Goal: Information Seeking & Learning: Learn about a topic

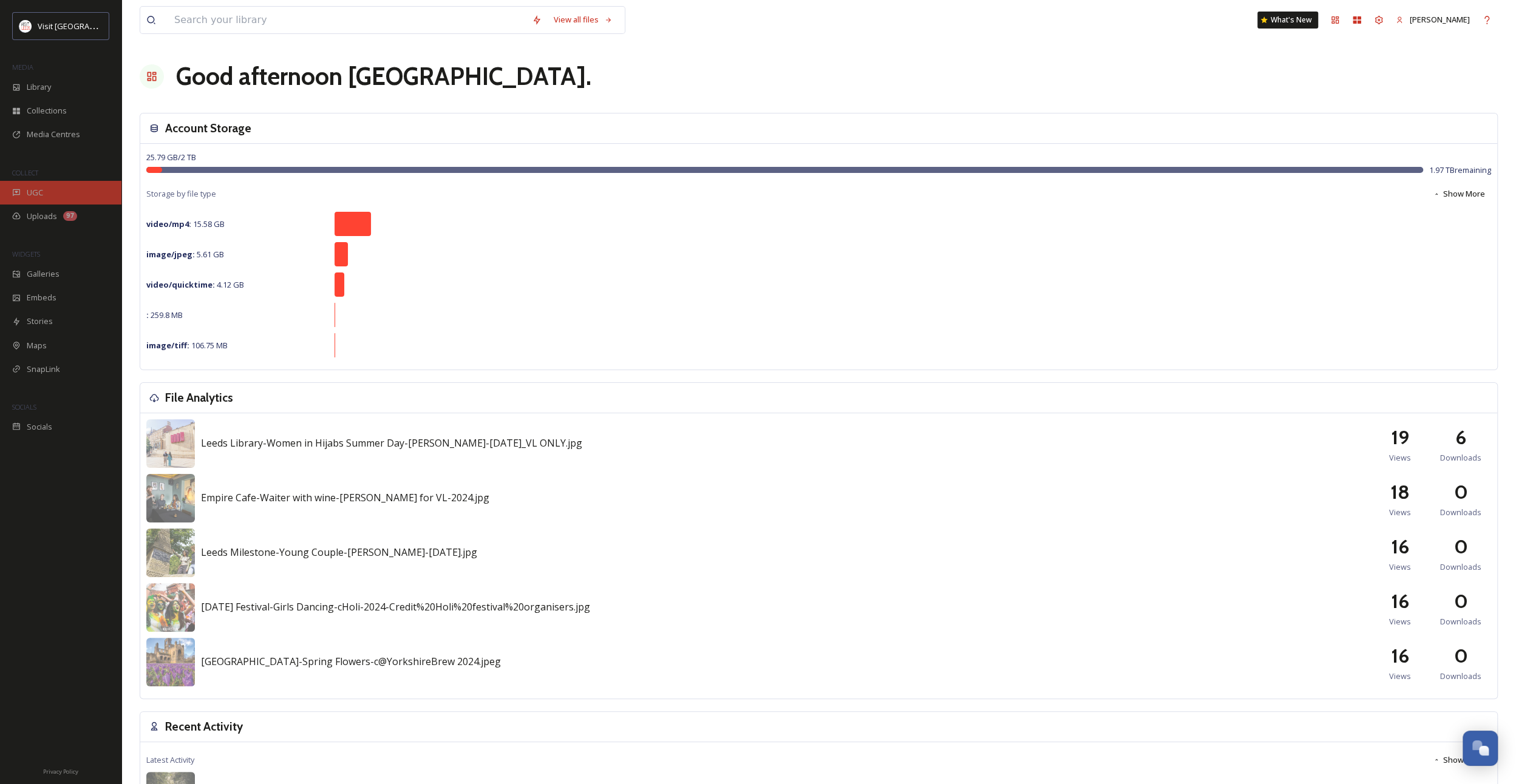
click at [61, 198] on div "UGC" at bounding box center [61, 192] width 121 height 23
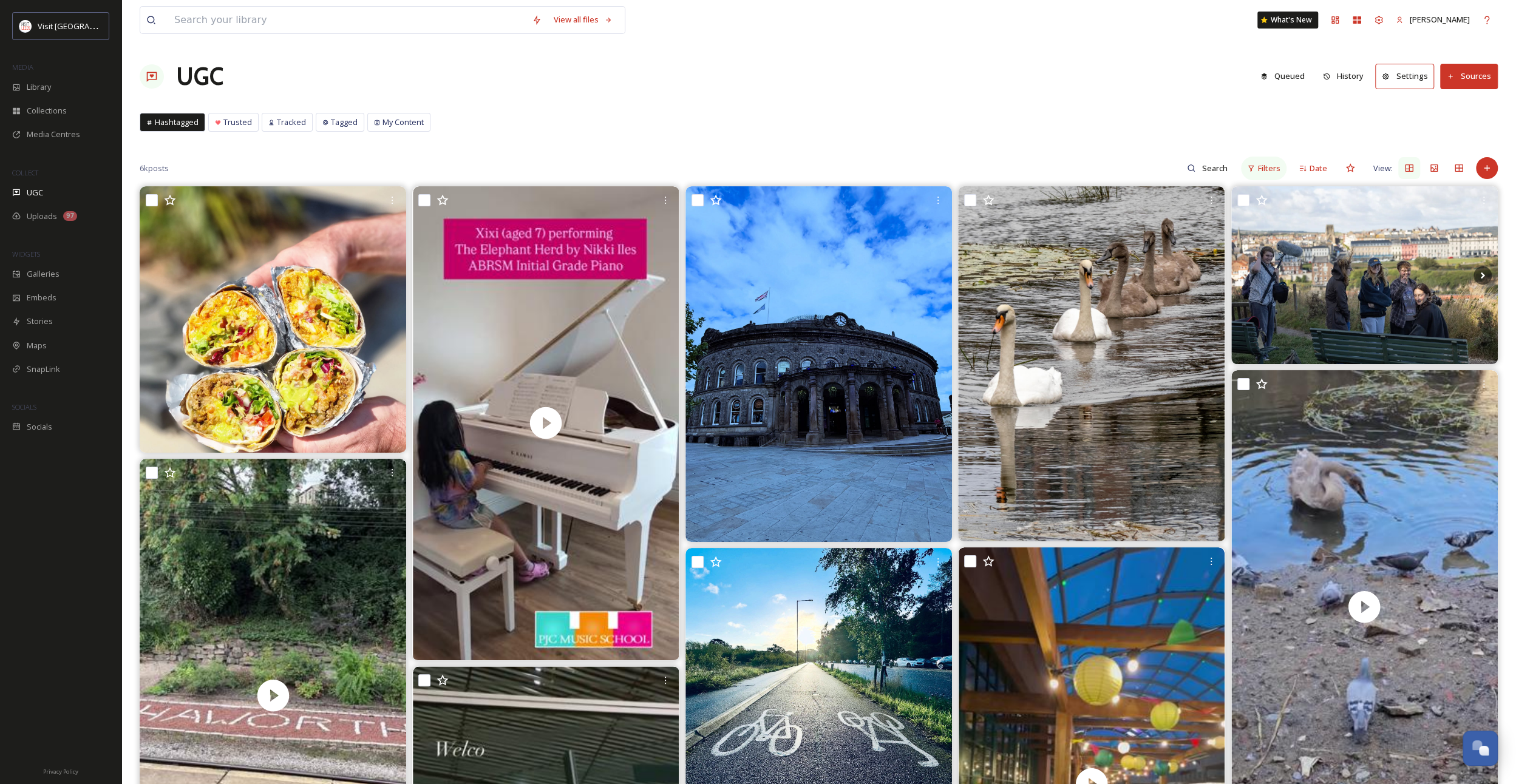
click at [1257, 166] on div "Filters" at bounding box center [1264, 168] width 46 height 23
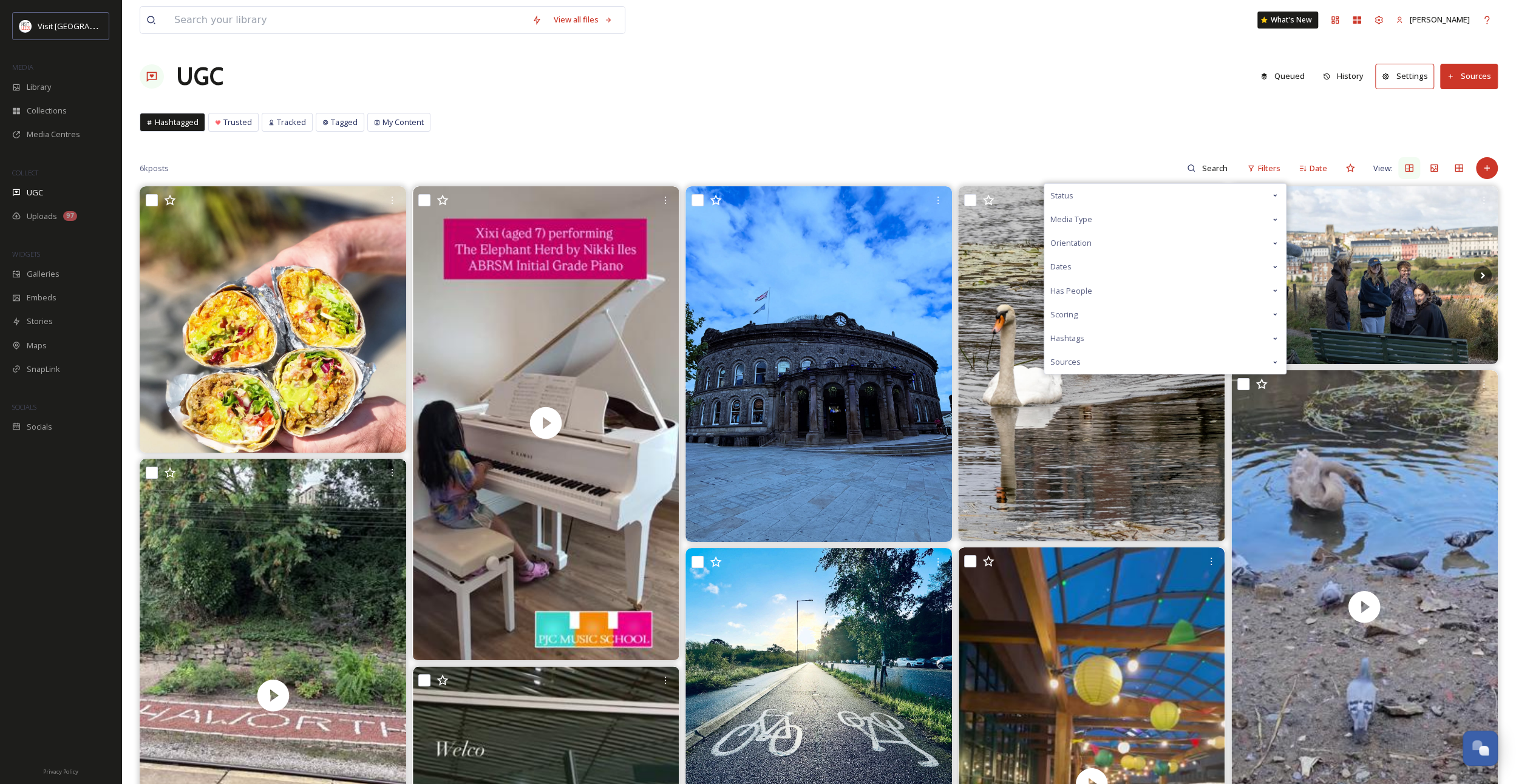
click at [1115, 336] on div "Hashtags" at bounding box center [1165, 339] width 241 height 23
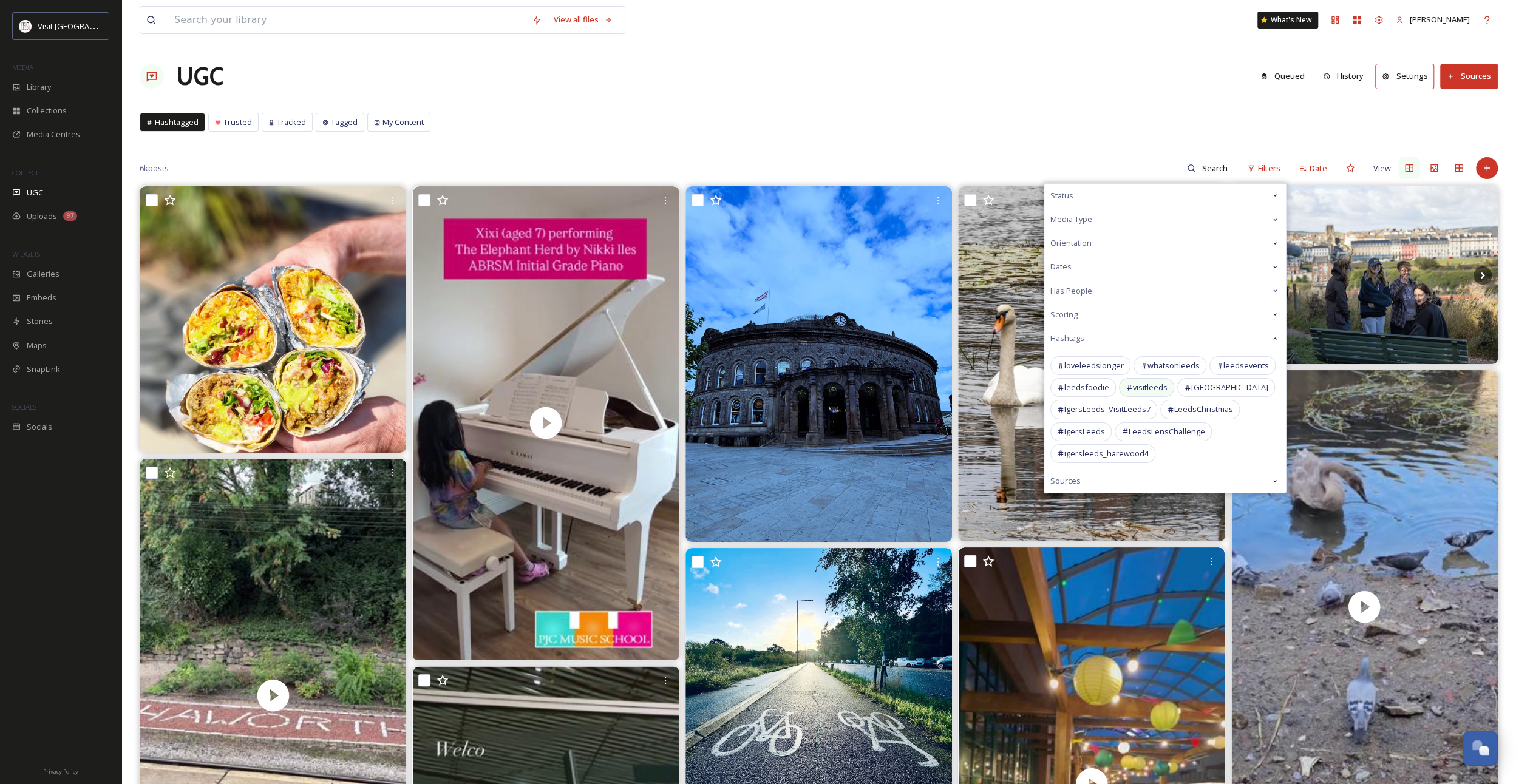
click at [1150, 385] on span "visitleeds" at bounding box center [1150, 388] width 34 height 12
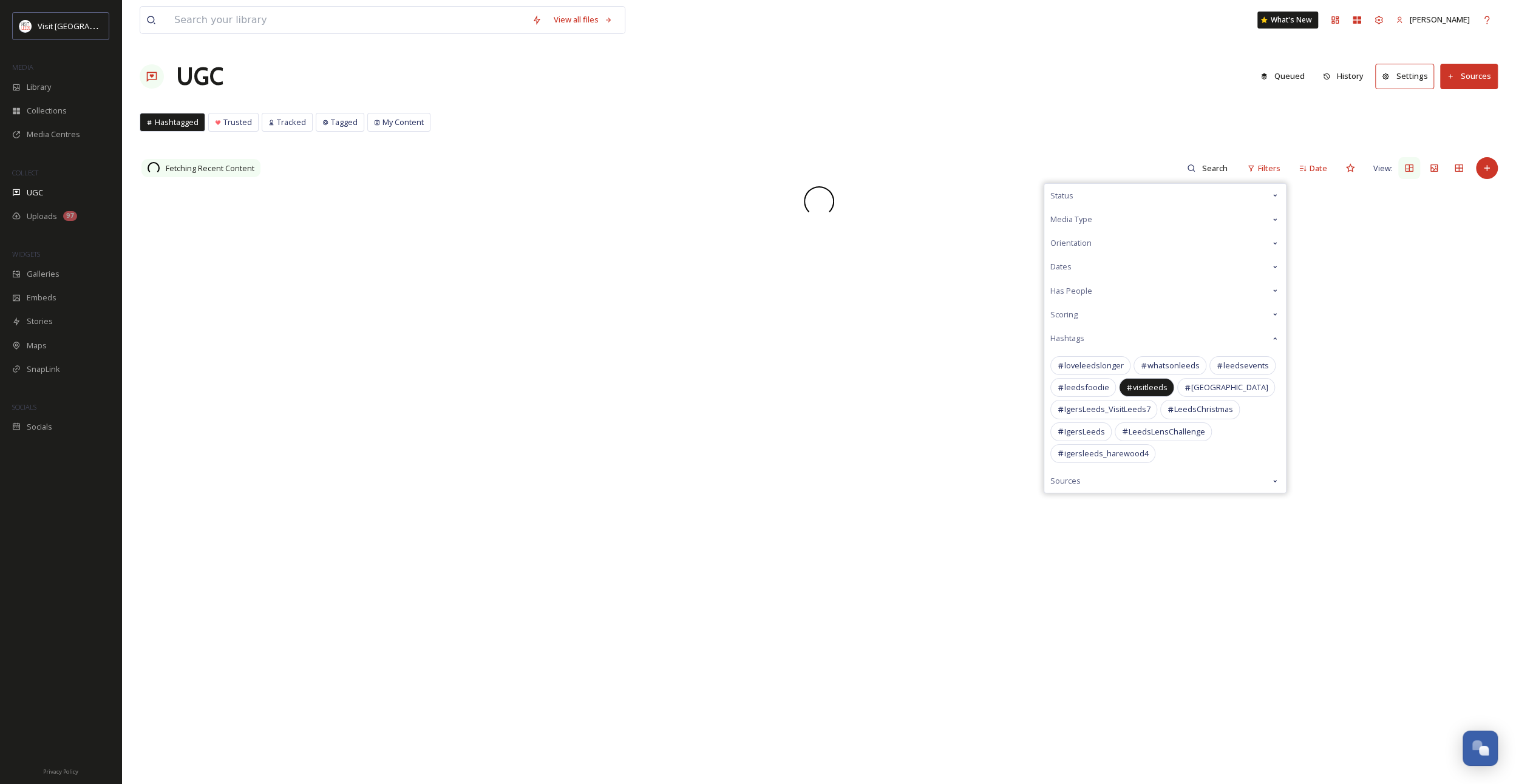
click at [1224, 132] on div "Hashtagged Trusted Tracked Tagged My Content Hashtagged Trusted Tracked Tagged …" at bounding box center [818, 125] width 1358 height 25
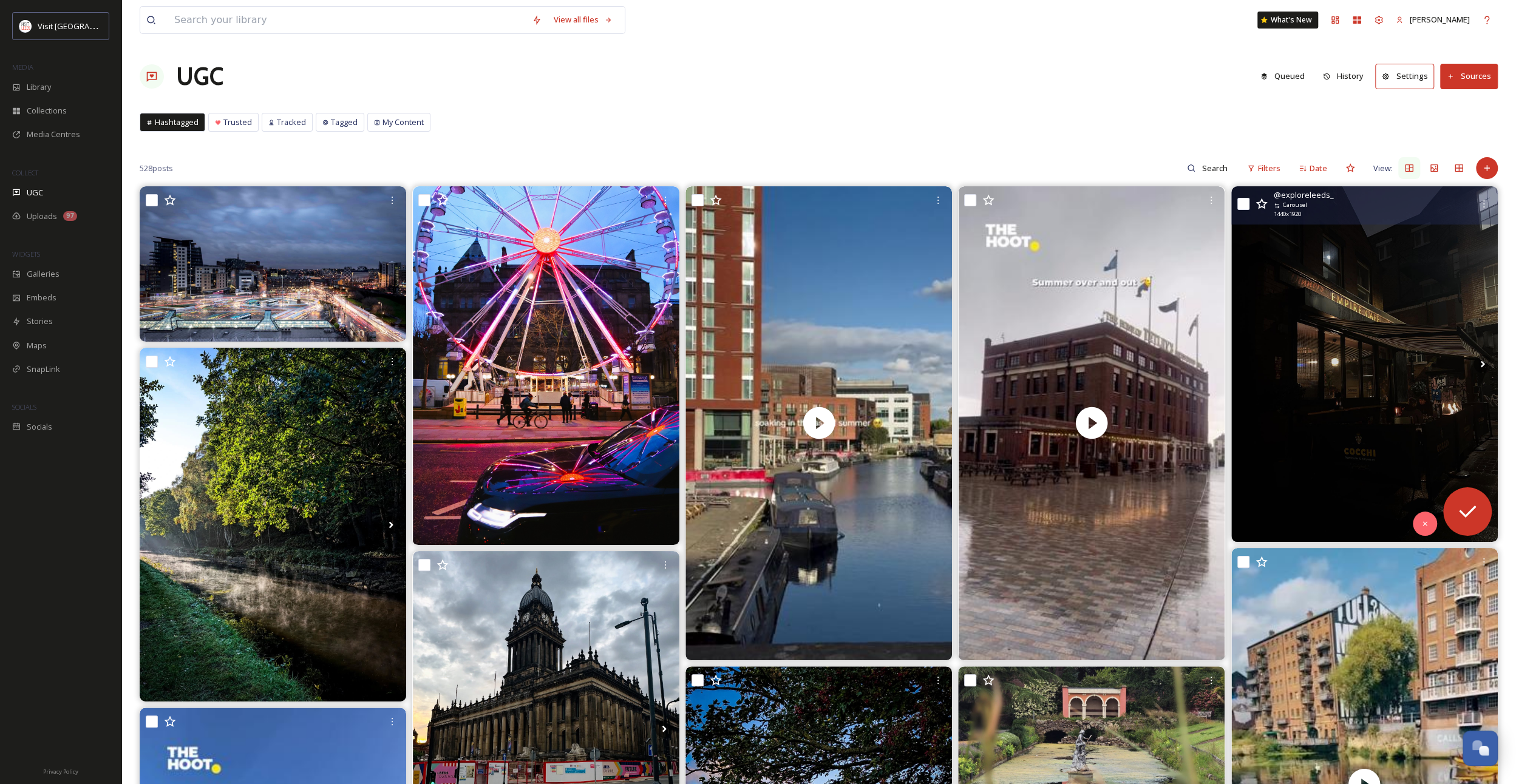
click at [1447, 391] on img at bounding box center [1364, 363] width 267 height 355
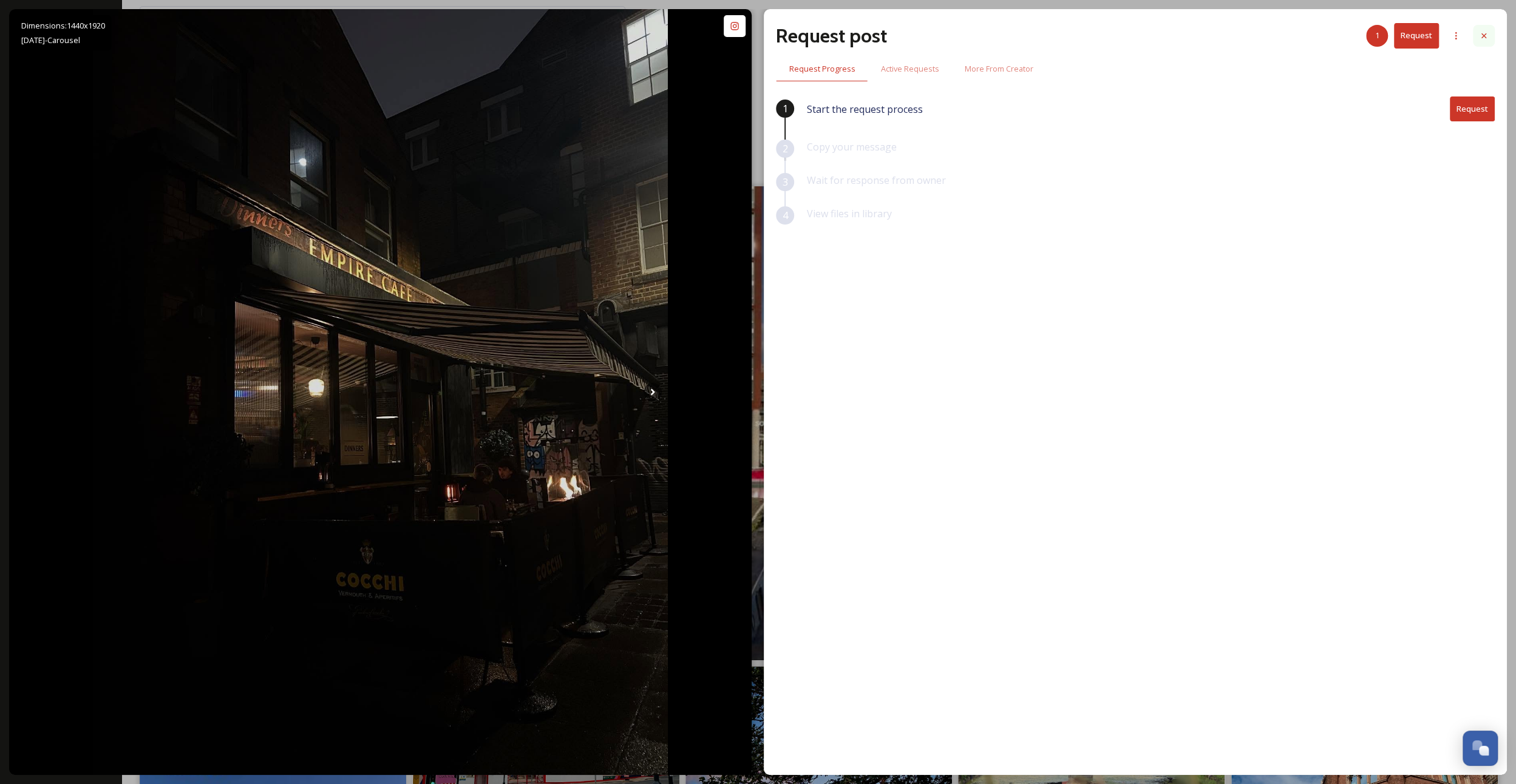
click at [1485, 34] on icon at bounding box center [1484, 35] width 5 height 5
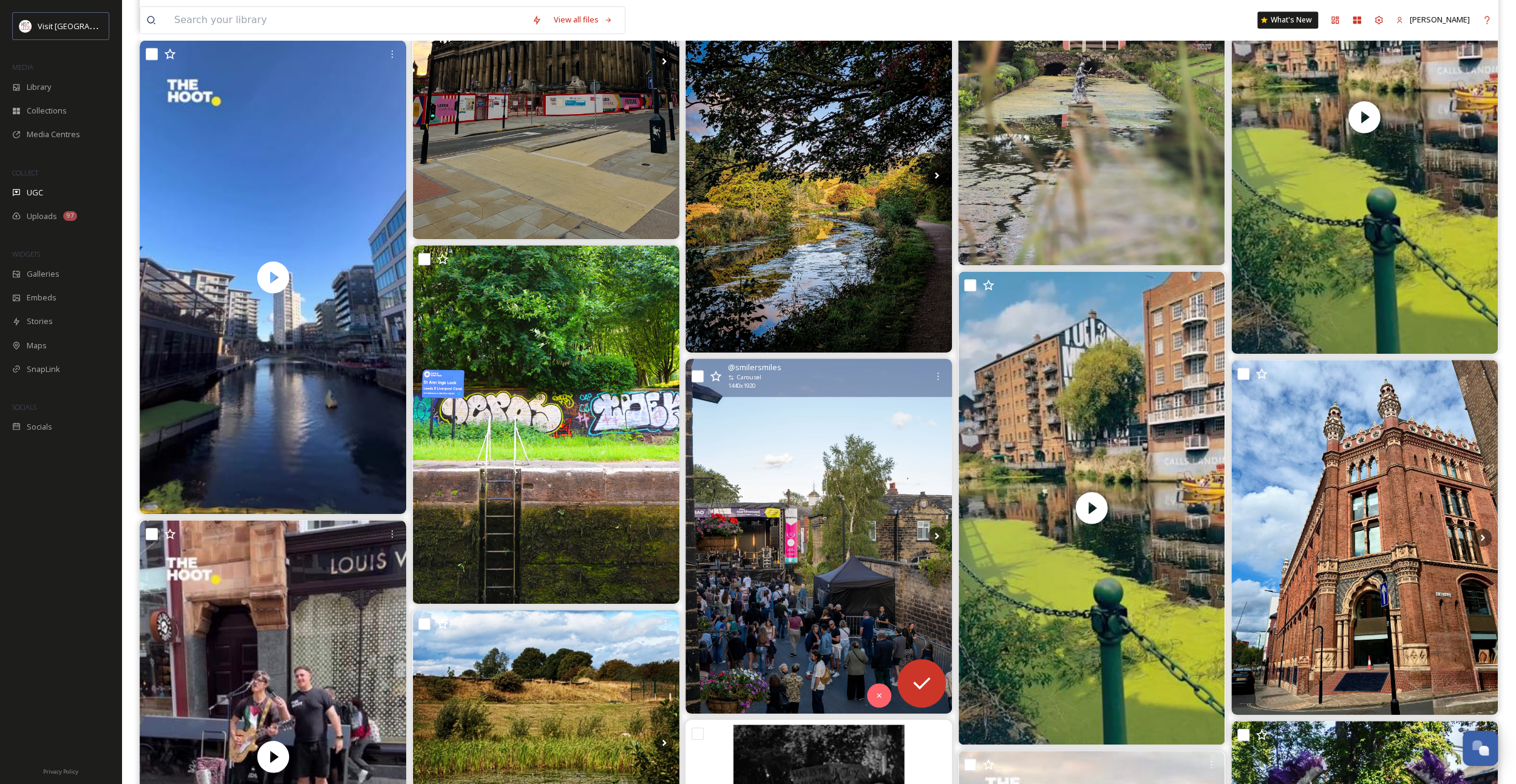
scroll to position [850, 0]
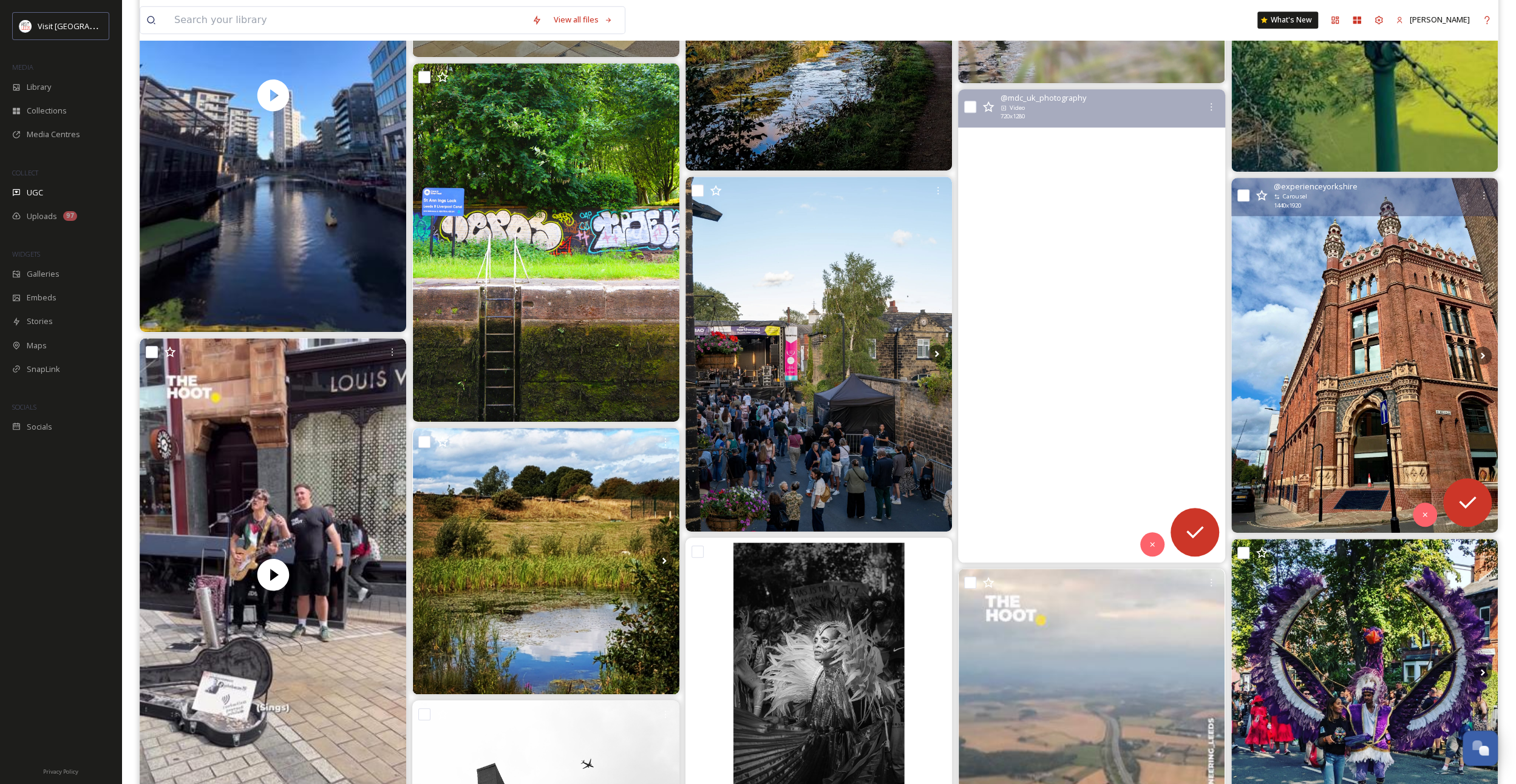
click at [1328, 410] on img at bounding box center [1364, 355] width 267 height 355
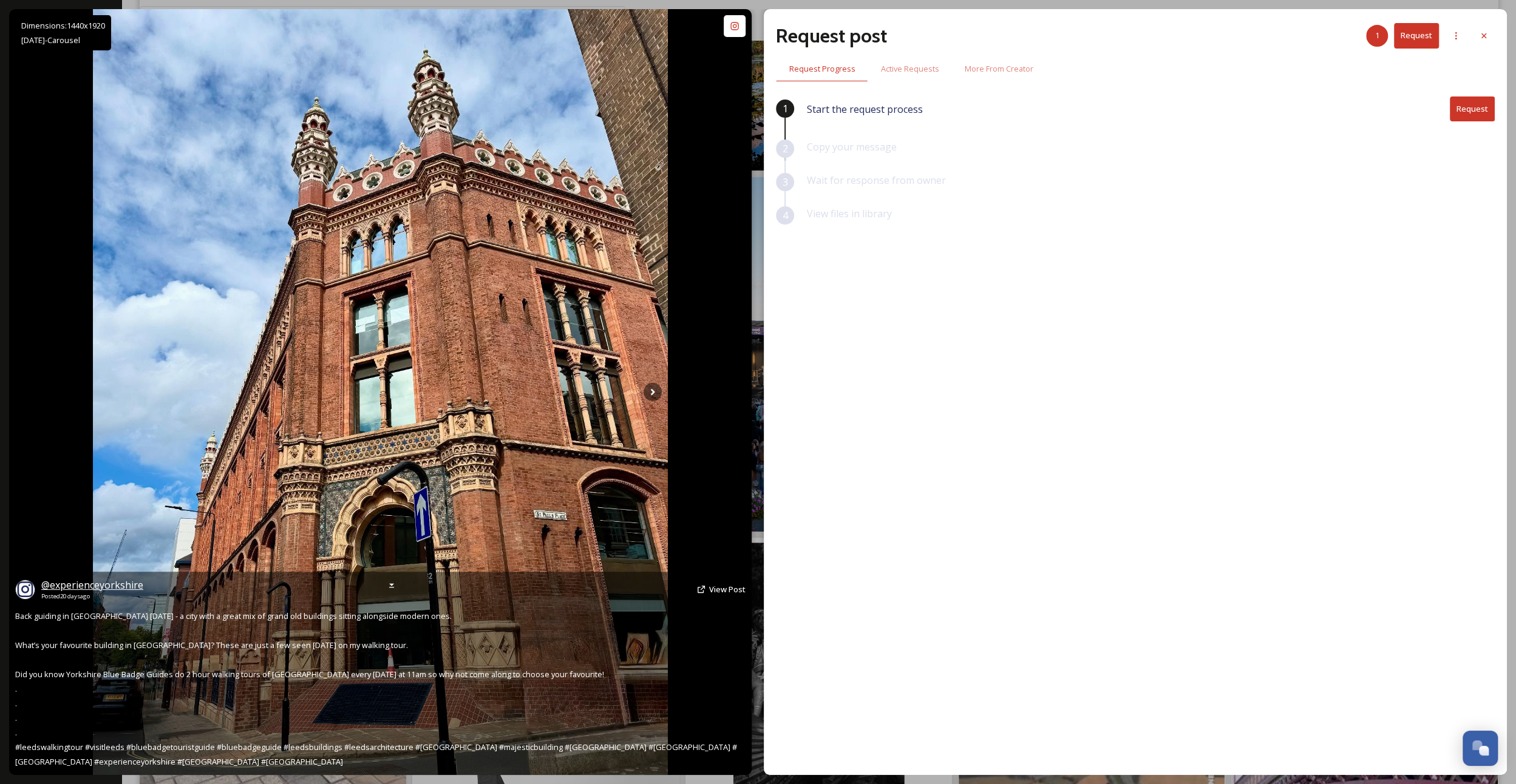
click at [114, 581] on span "@ experienceyorkshire" at bounding box center [92, 585] width 102 height 13
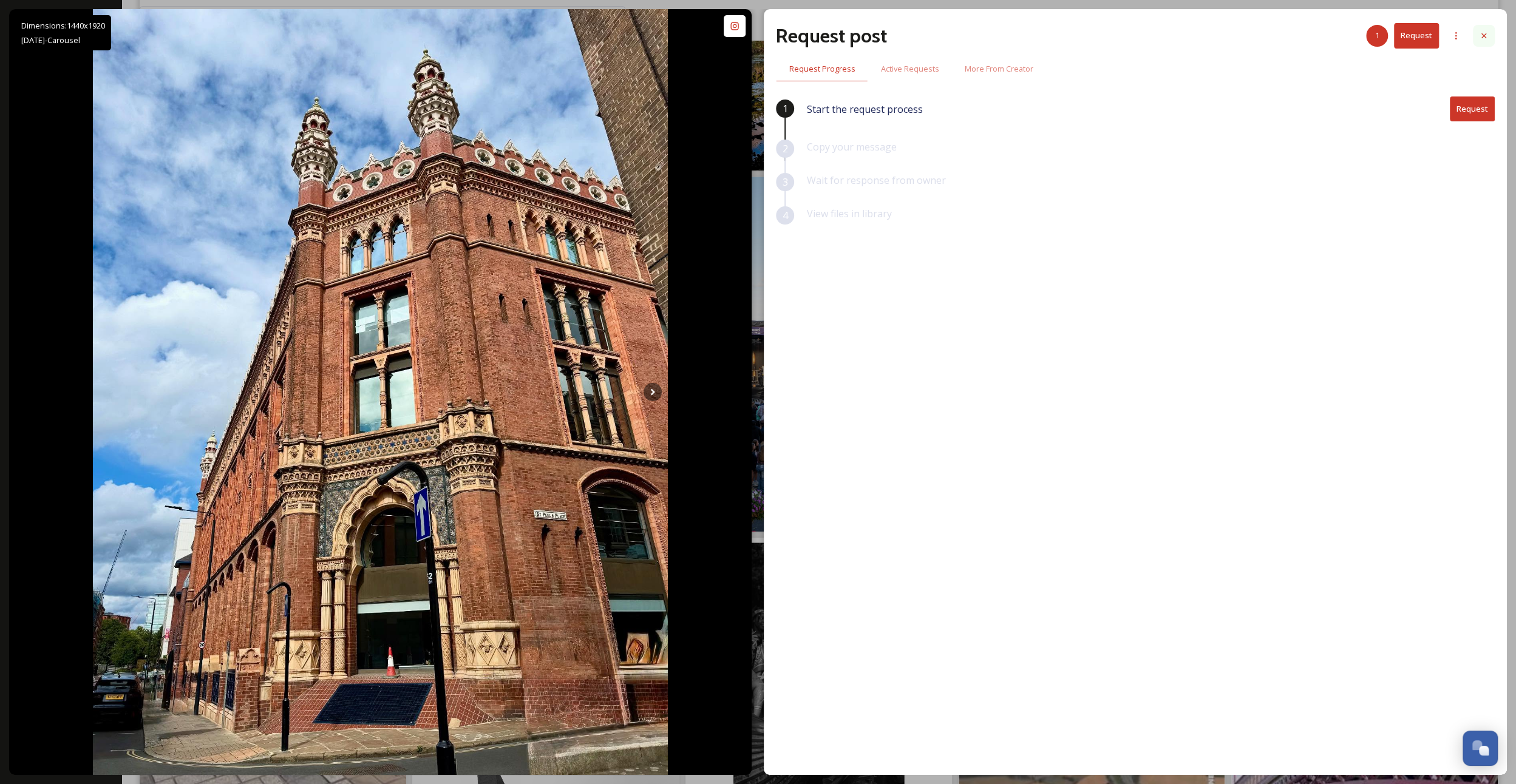
click at [1484, 39] on icon at bounding box center [1484, 36] width 10 height 10
